Goal: Obtain resource: Download file/media

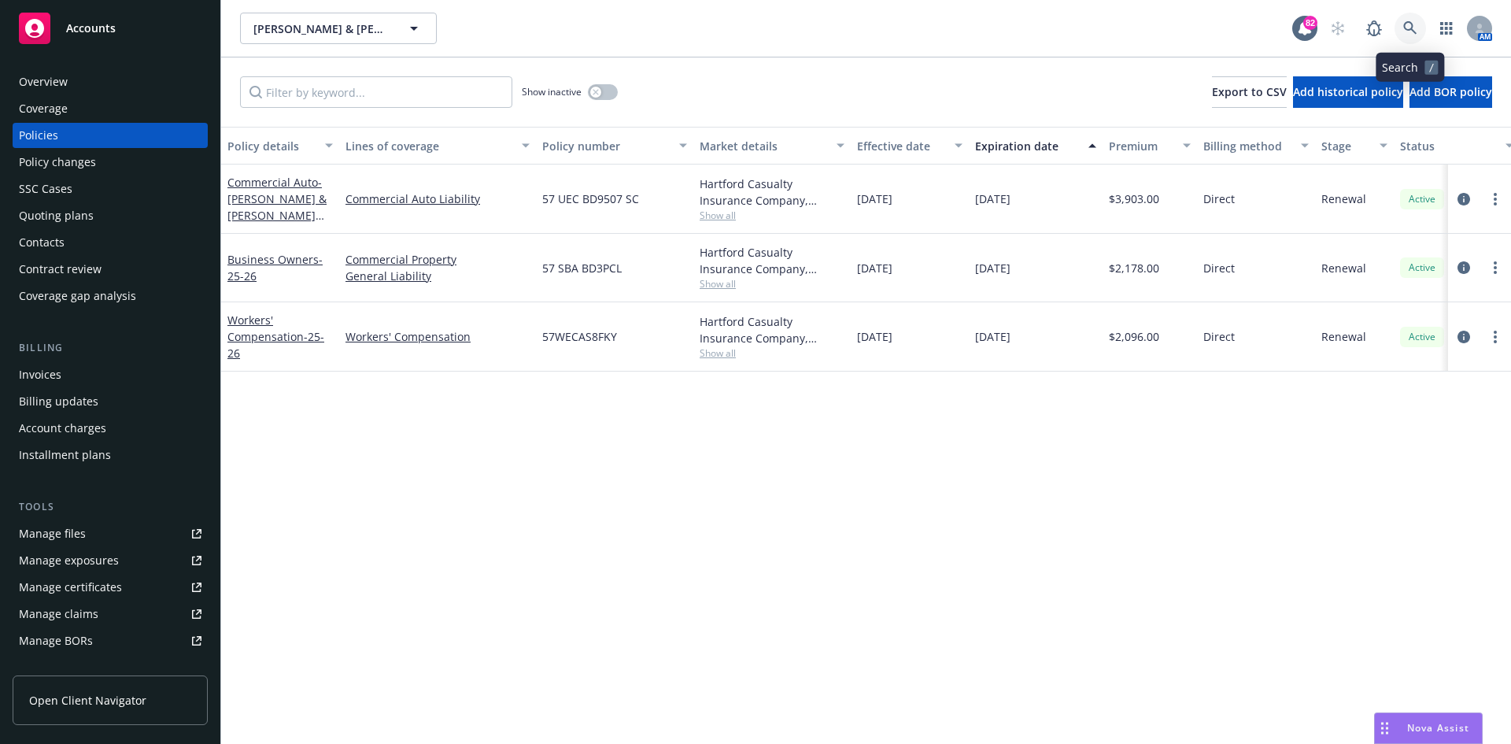
click at [1412, 24] on icon at bounding box center [1410, 28] width 14 height 14
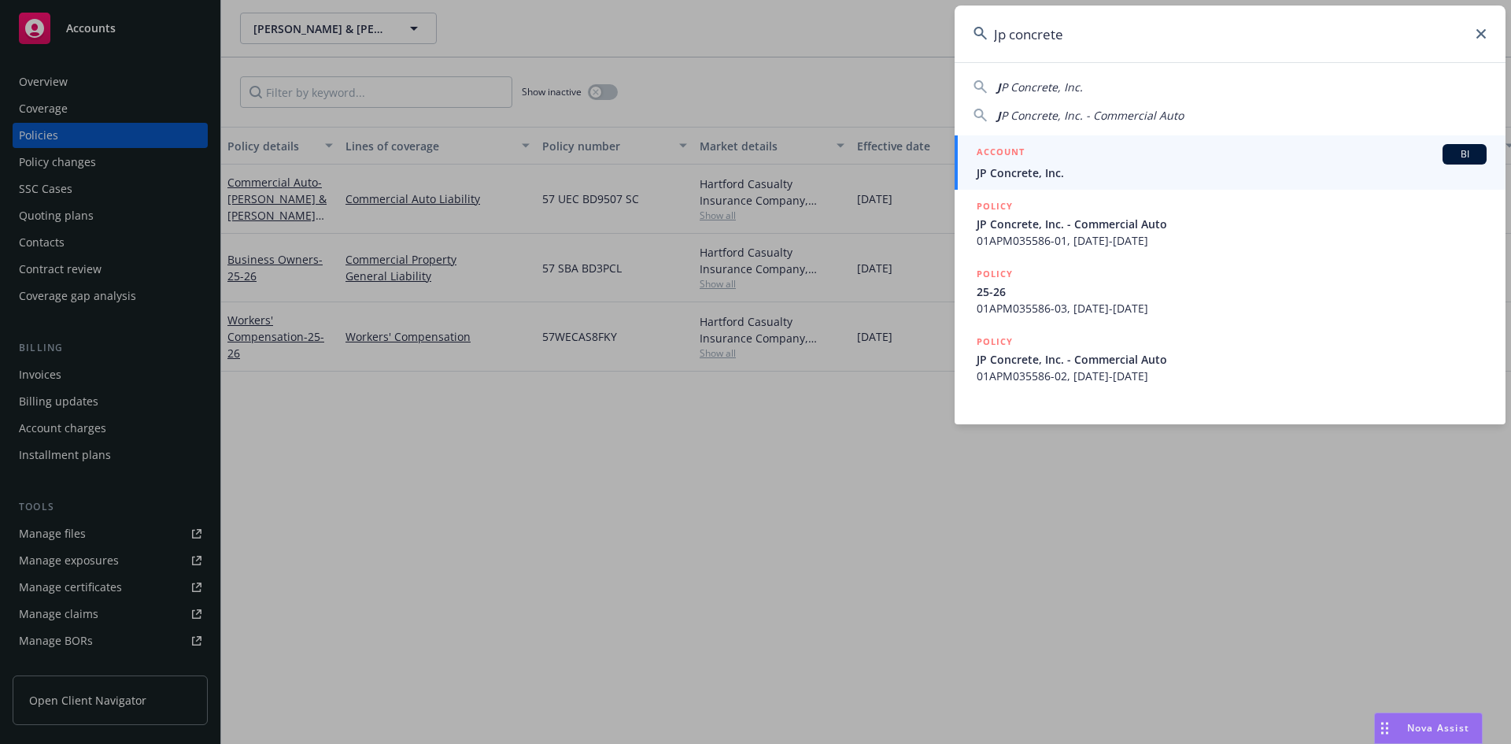
type input "Jp concrete"
click at [990, 153] on h5 "ACCOUNT" at bounding box center [1000, 153] width 48 height 19
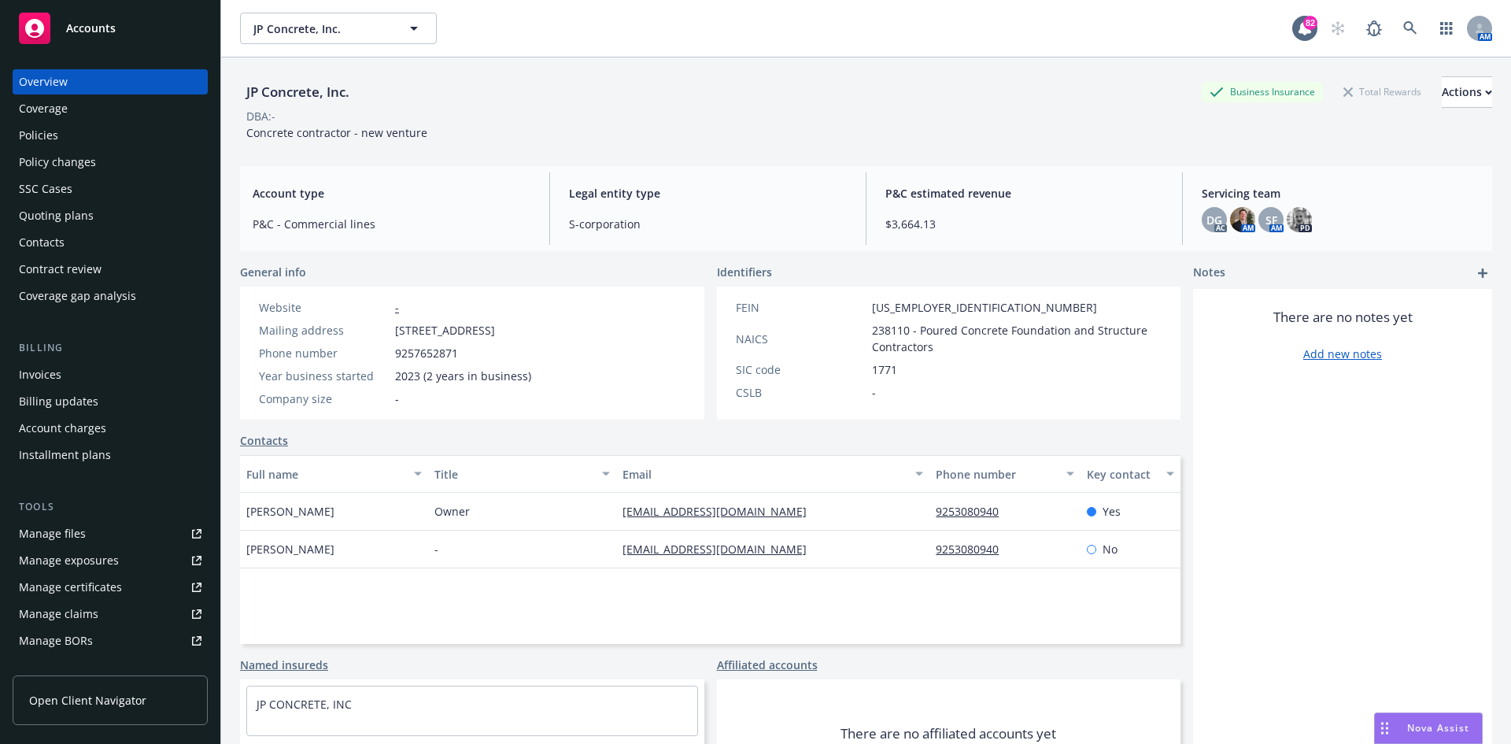
click at [111, 132] on div "Policies" at bounding box center [110, 135] width 183 height 25
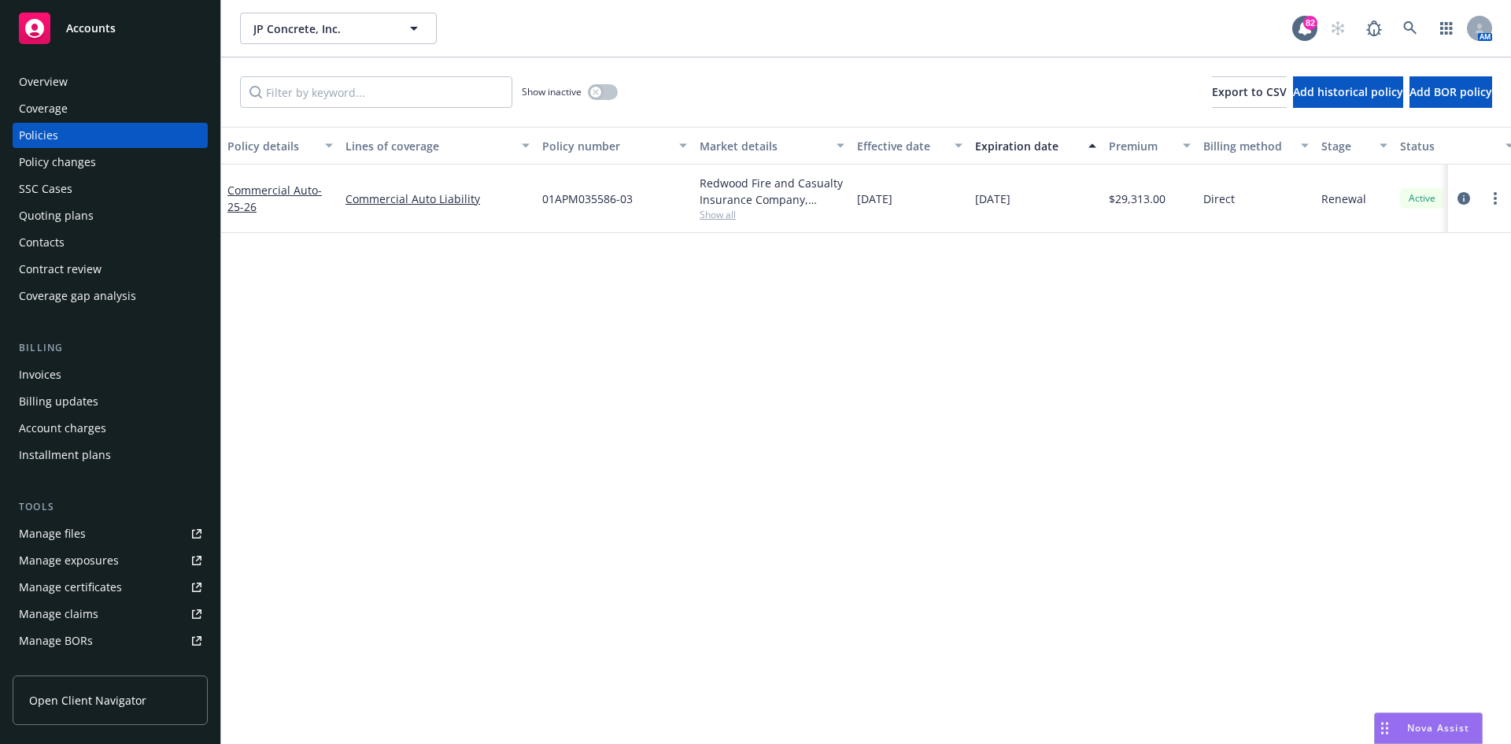
click at [729, 212] on span "Show all" at bounding box center [771, 214] width 145 height 13
click at [718, 216] on span "Show all" at bounding box center [771, 214] width 145 height 13
click at [268, 189] on link "Commercial Auto - 25-26" at bounding box center [274, 198] width 94 height 31
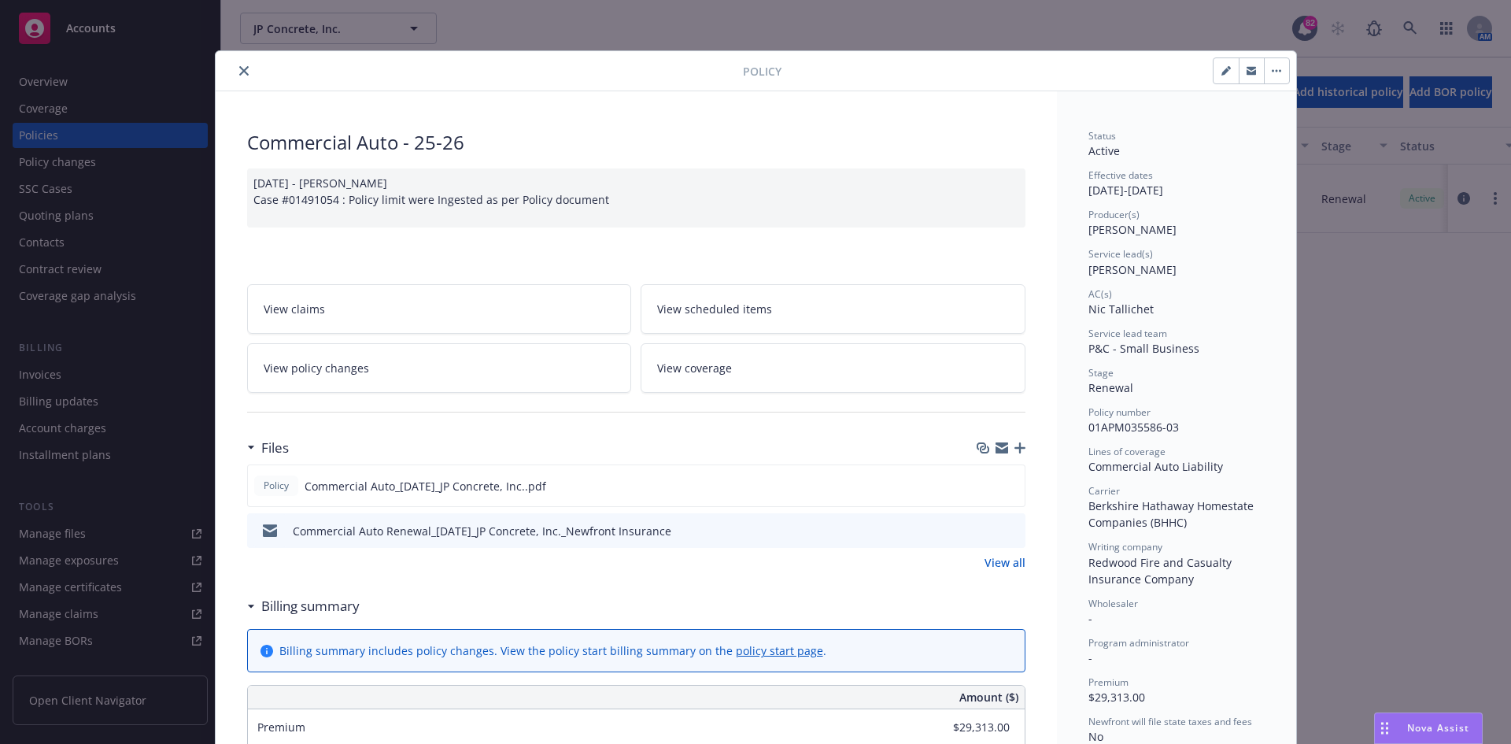
click at [239, 73] on icon "close" at bounding box center [243, 70] width 9 height 9
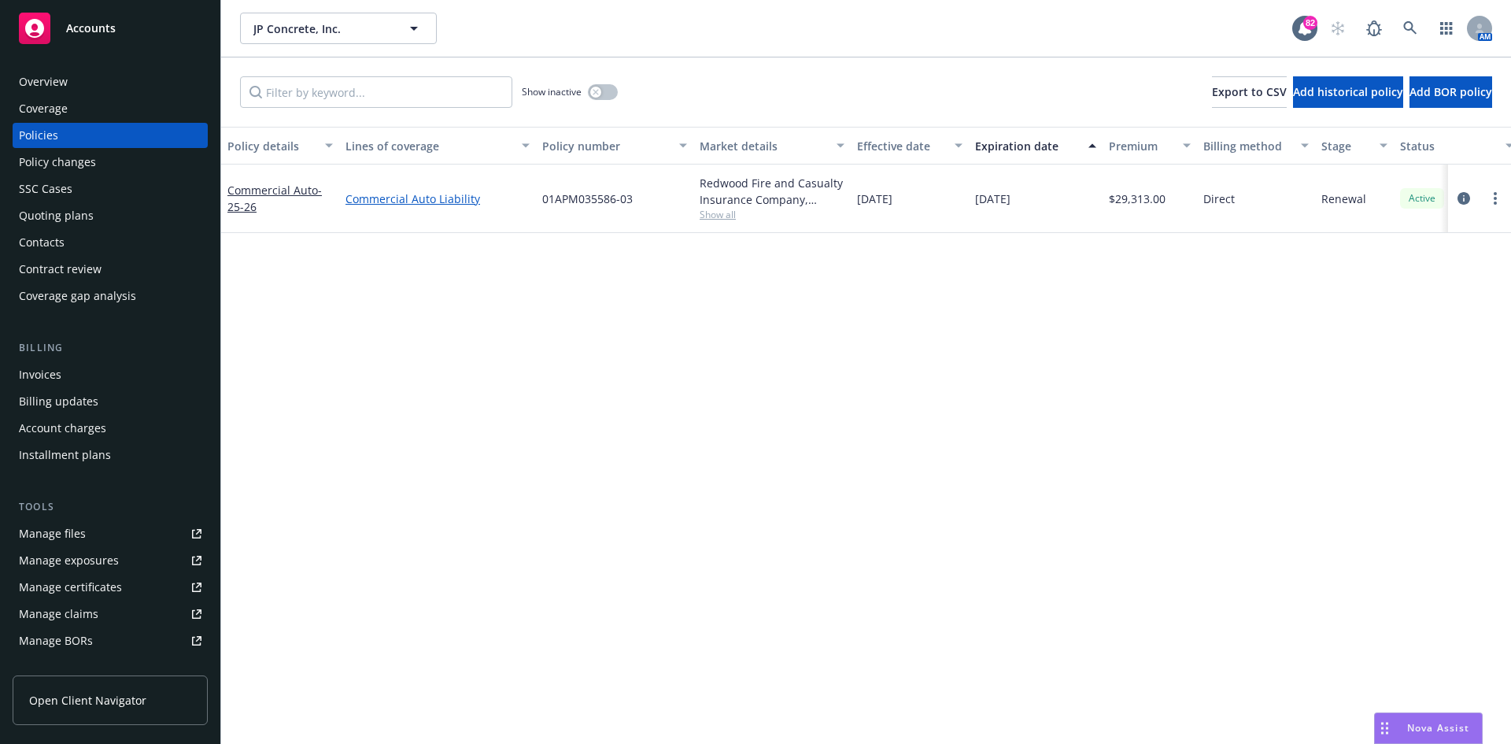
click at [443, 199] on link "Commercial Auto Liability" at bounding box center [437, 198] width 184 height 17
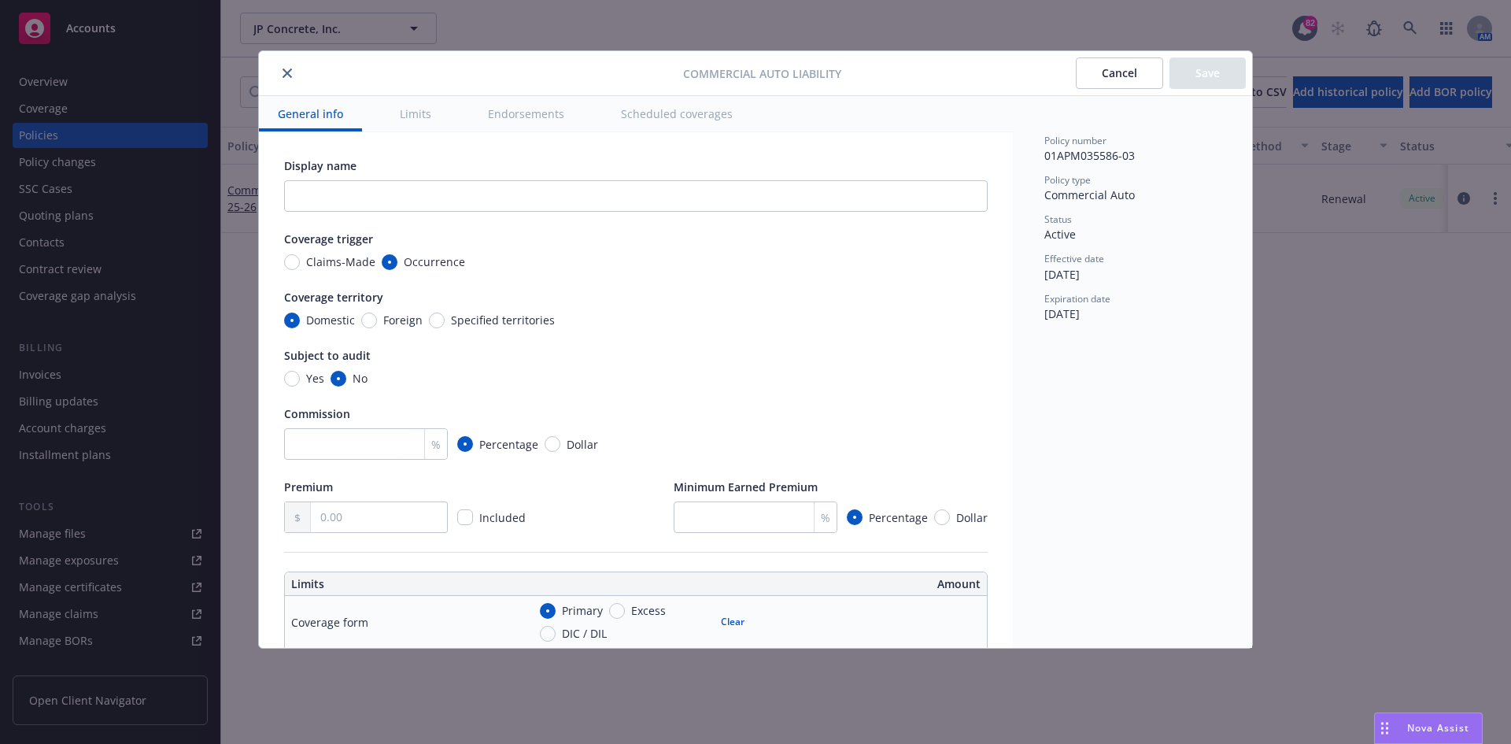
click at [285, 78] on button "close" at bounding box center [287, 73] width 19 height 19
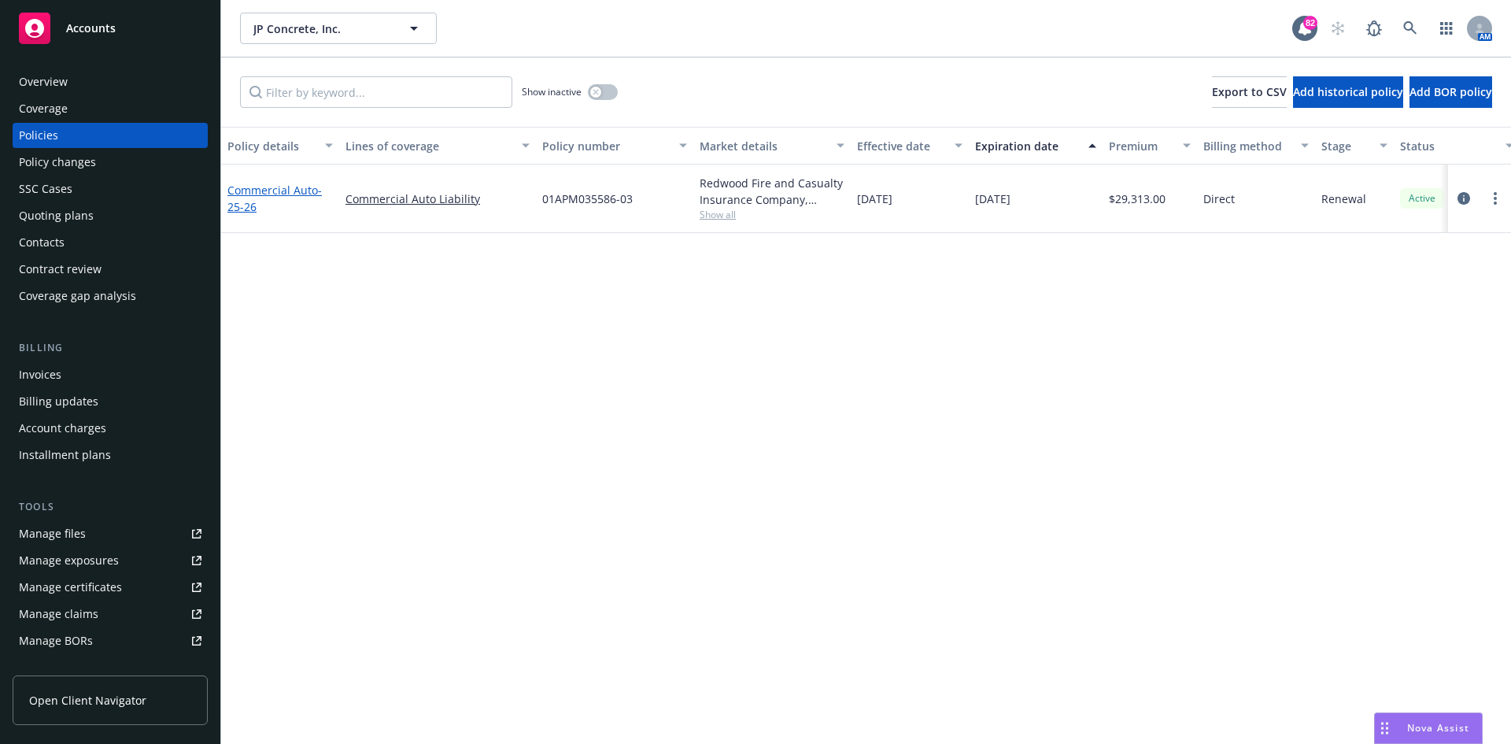
click at [244, 190] on link "Commercial Auto - 25-26" at bounding box center [274, 198] width 94 height 31
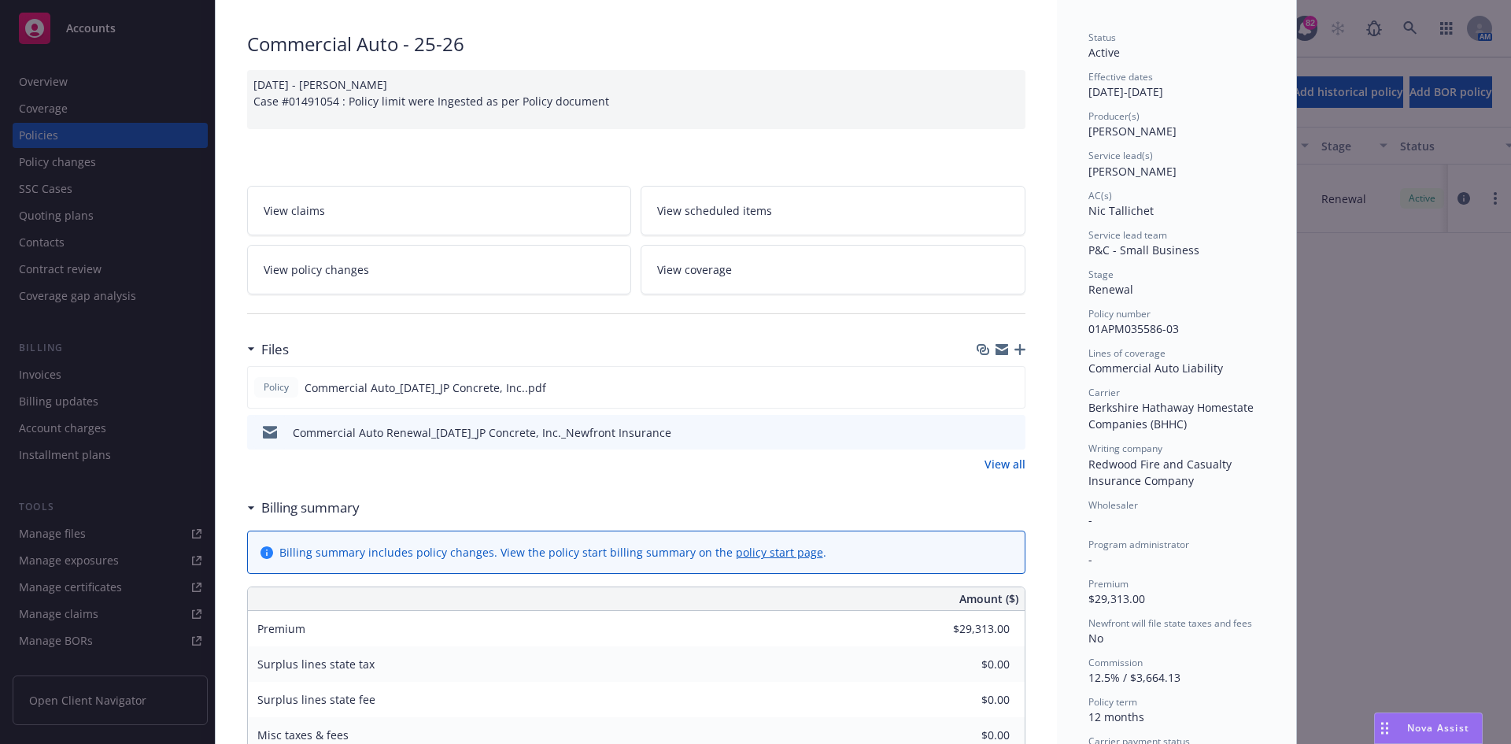
scroll to position [126, 0]
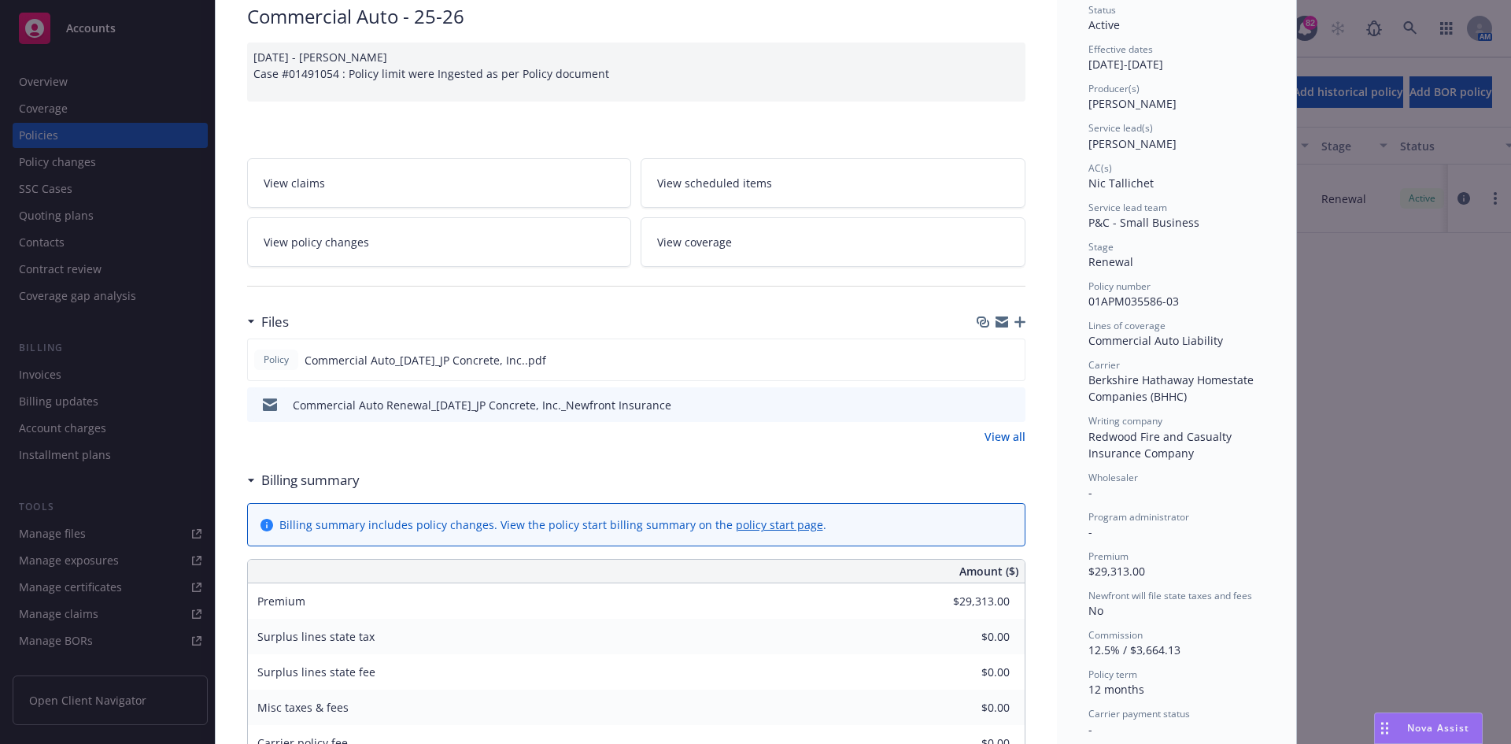
click at [1006, 437] on link "View all" at bounding box center [1004, 436] width 41 height 17
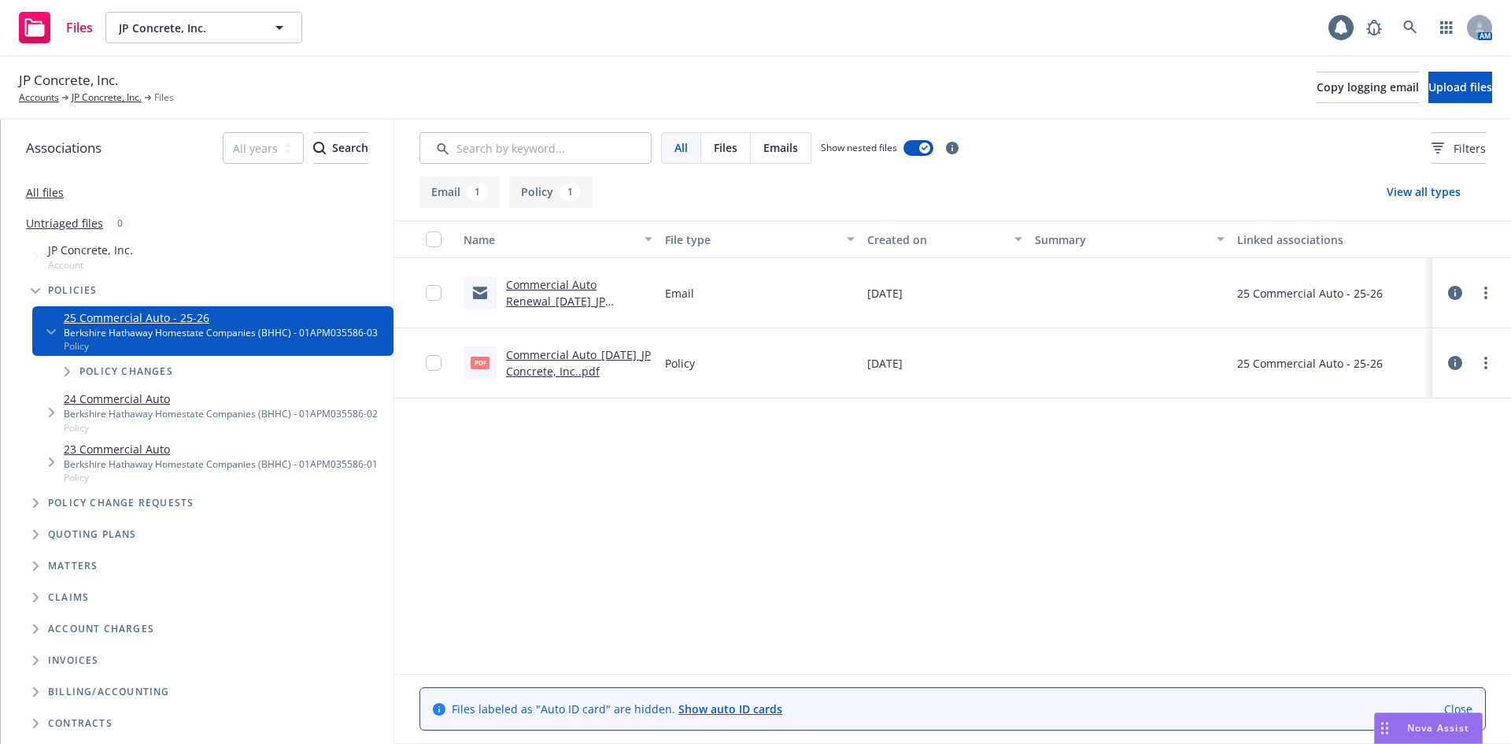
click at [585, 357] on link "Commercial Auto_[DATE]_JP Concrete, Inc..pdf" at bounding box center [578, 362] width 145 height 31
